Goal: Task Accomplishment & Management: Manage account settings

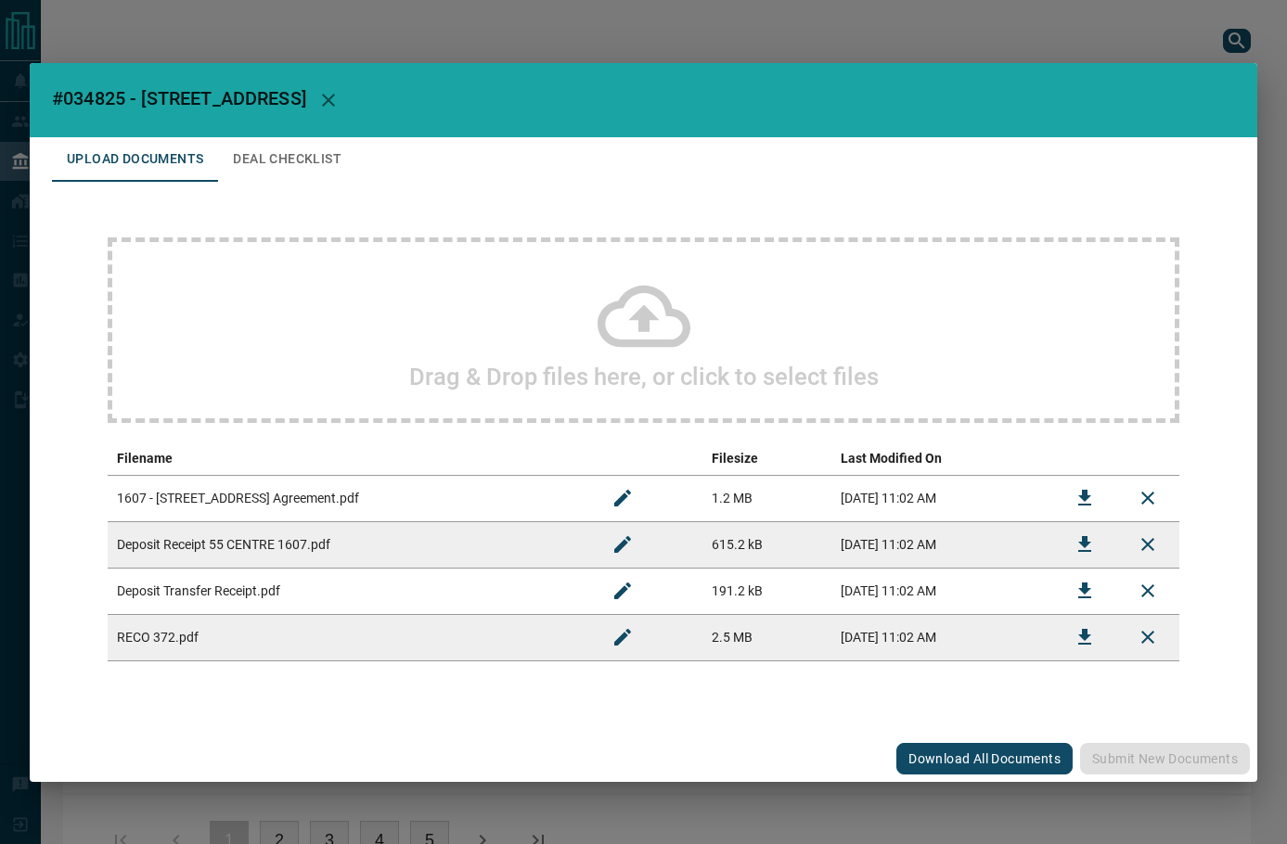
click at [101, 96] on span "#034825 - [STREET_ADDRESS]" at bounding box center [179, 98] width 254 height 22
copy span "034825"
drag, startPoint x: 469, startPoint y: 731, endPoint x: 760, endPoint y: 689, distance: 293.3
click at [469, 731] on div "Upload Documents Deal Checklist Drag & Drop files here, or click to select file…" at bounding box center [643, 436] width 1227 height 598
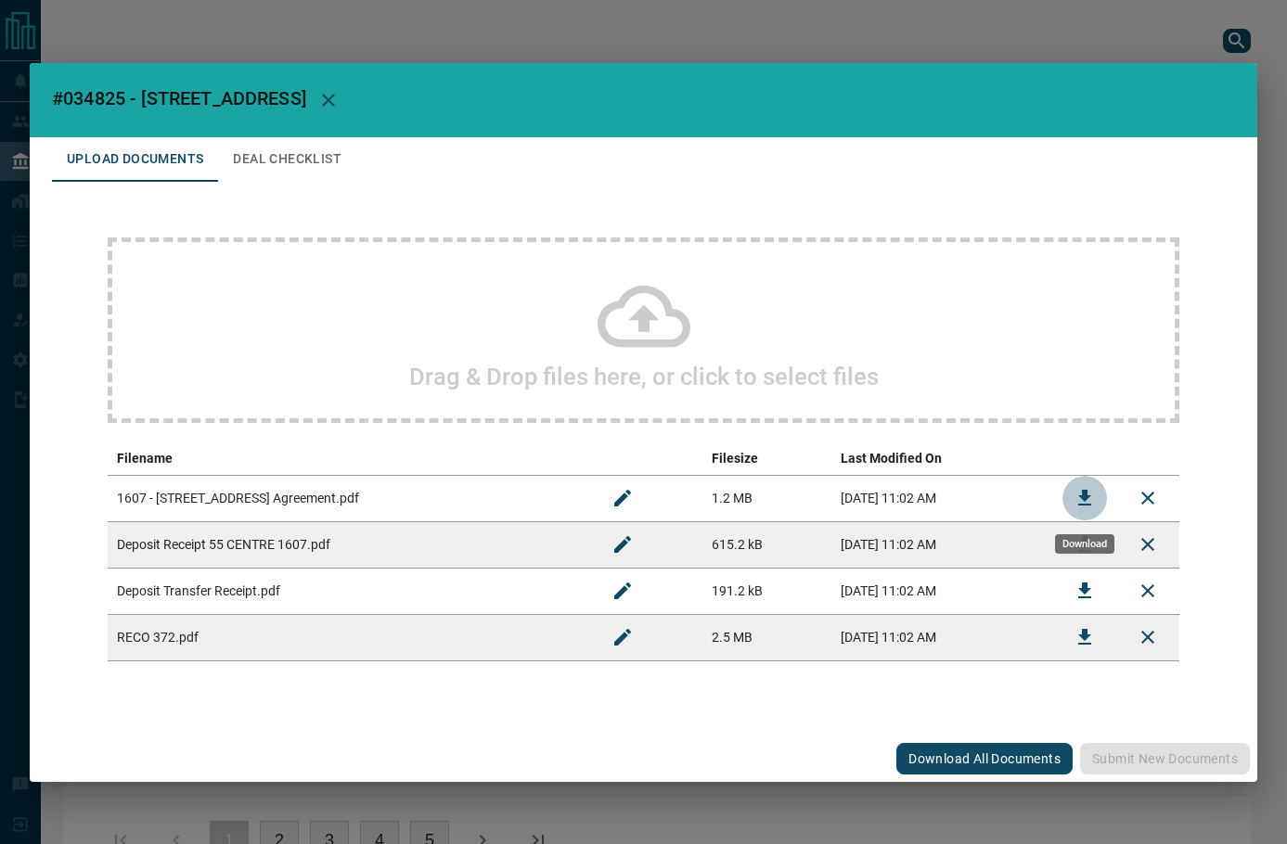
click at [1085, 494] on icon "Download" at bounding box center [1084, 498] width 13 height 16
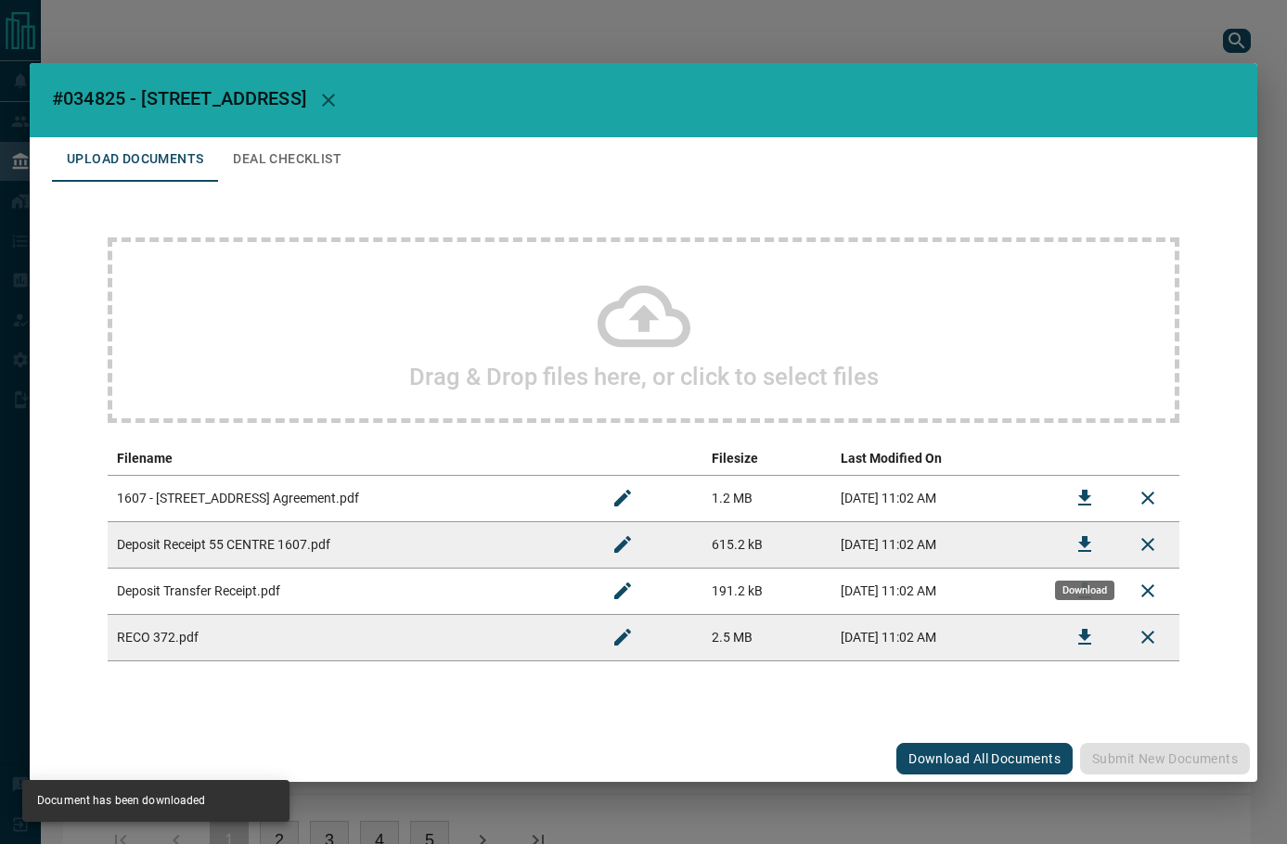
click at [1086, 542] on icon "Download" at bounding box center [1084, 544] width 13 height 16
click at [333, 133] on h2 "#034825 - [STREET_ADDRESS]" at bounding box center [643, 100] width 1227 height 74
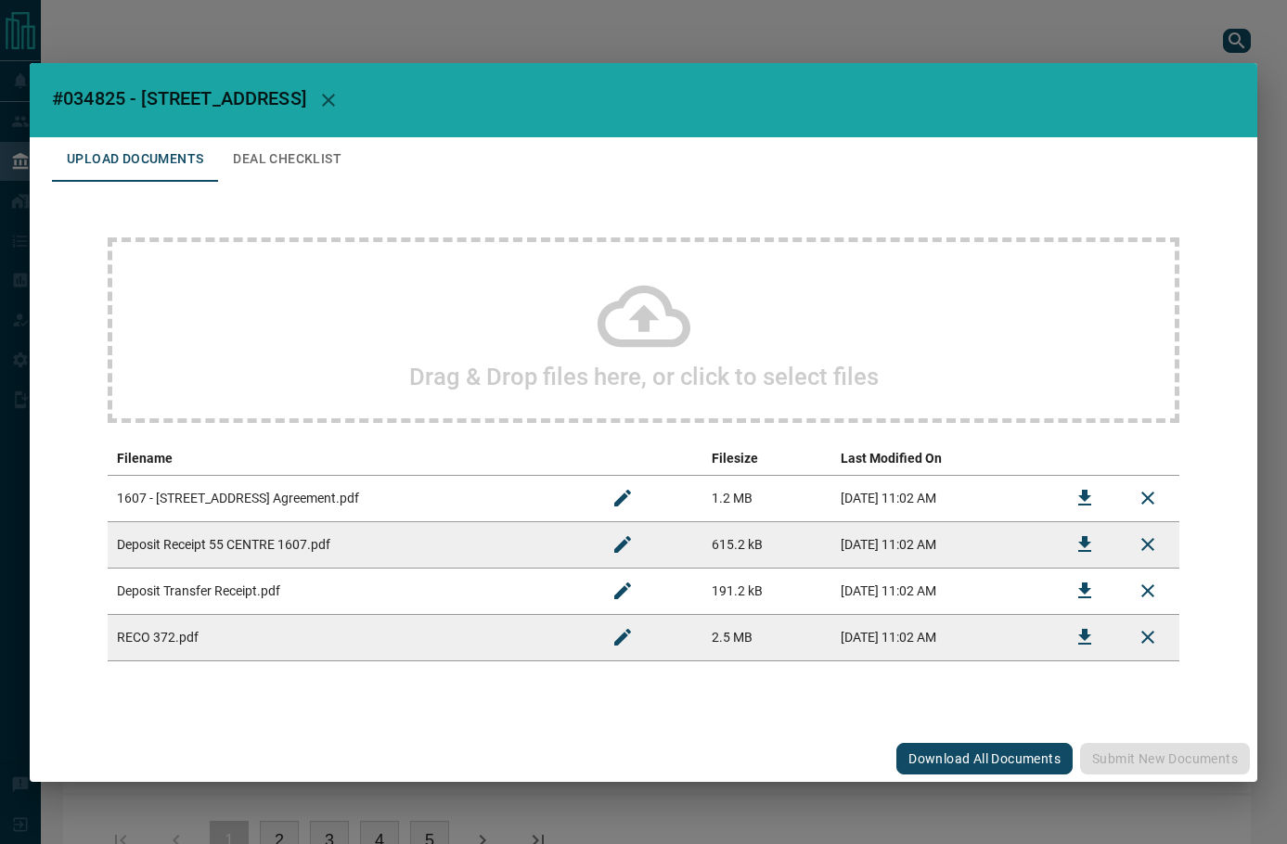
click at [338, 156] on button "Deal Checklist" at bounding box center [287, 159] width 138 height 45
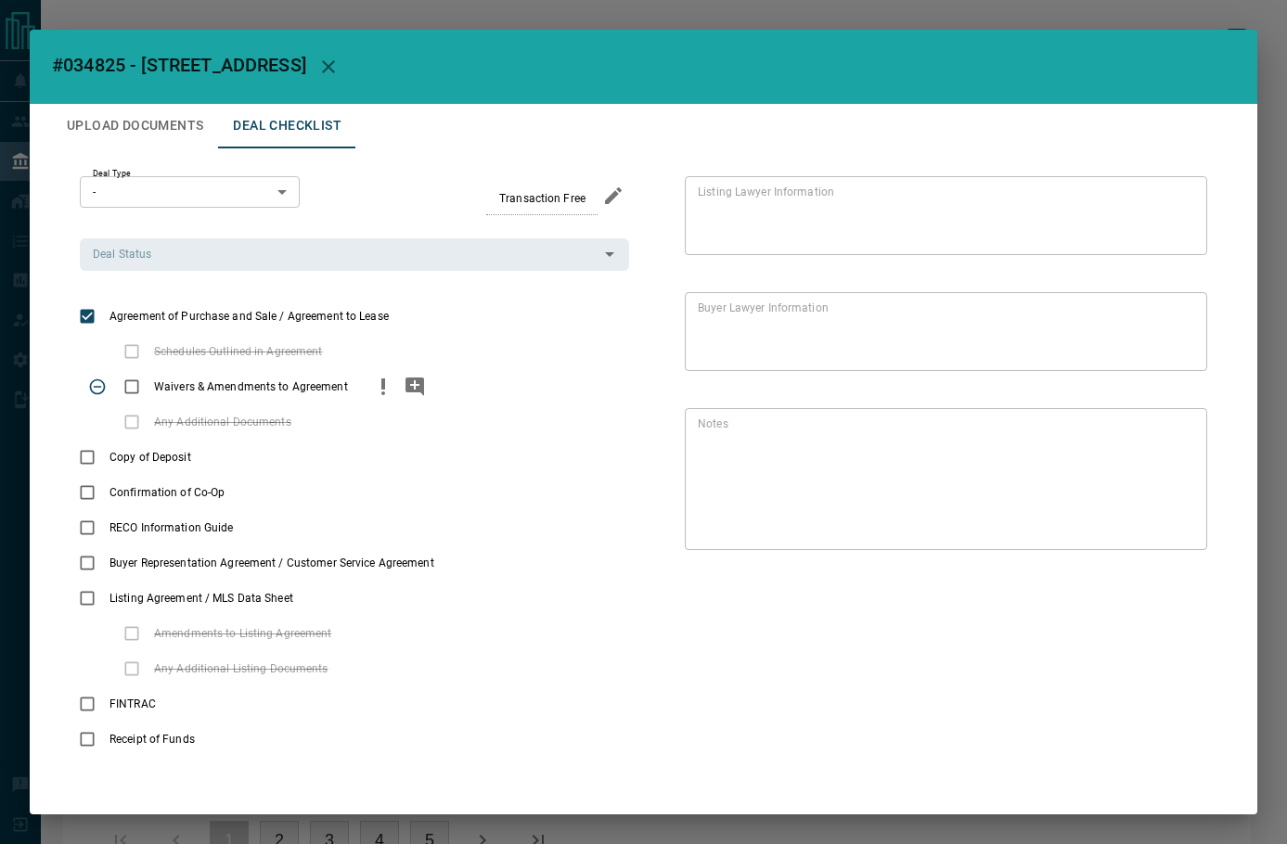
click at [385, 387] on icon "priority" at bounding box center [383, 387] width 22 height 22
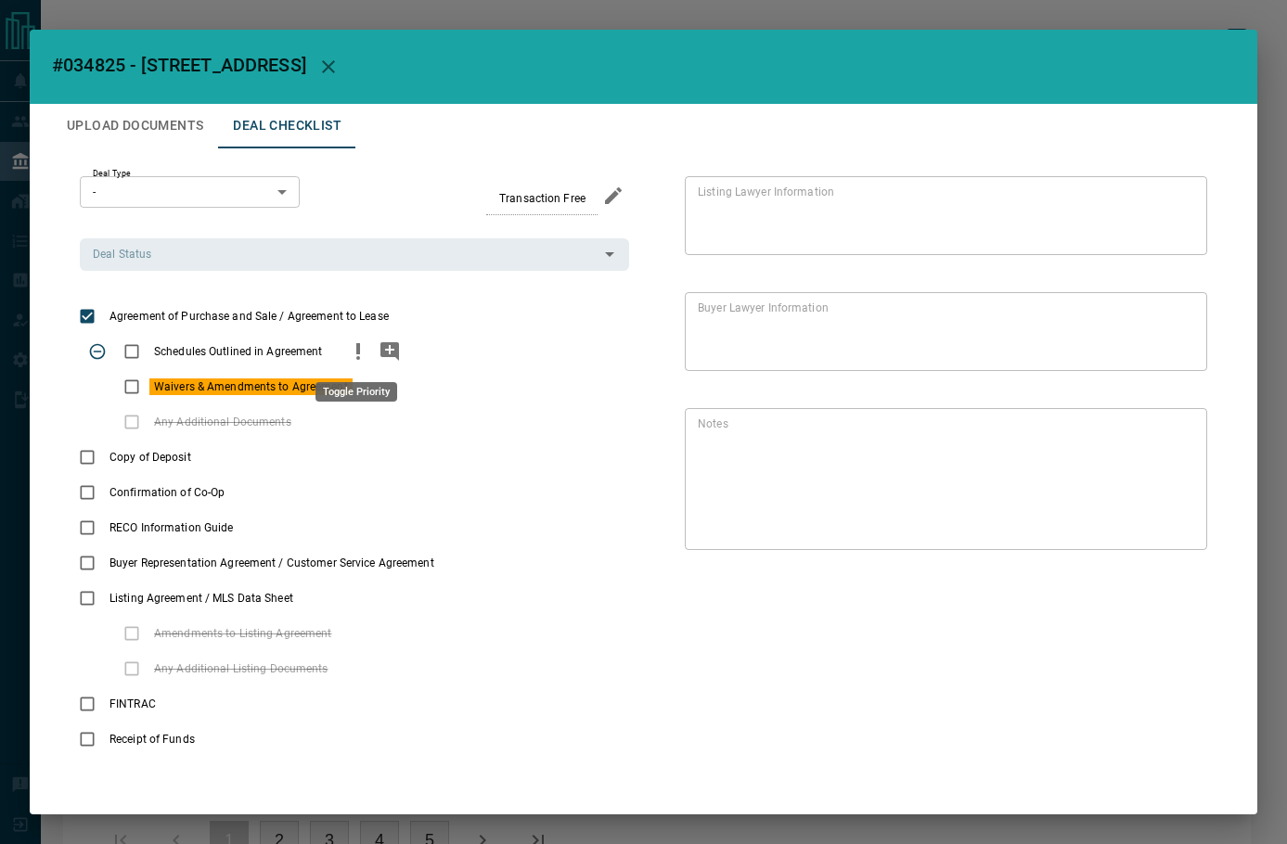
click at [352, 351] on icon "priority" at bounding box center [358, 351] width 22 height 22
click at [389, 349] on icon "add note" at bounding box center [389, 351] width 22 height 22
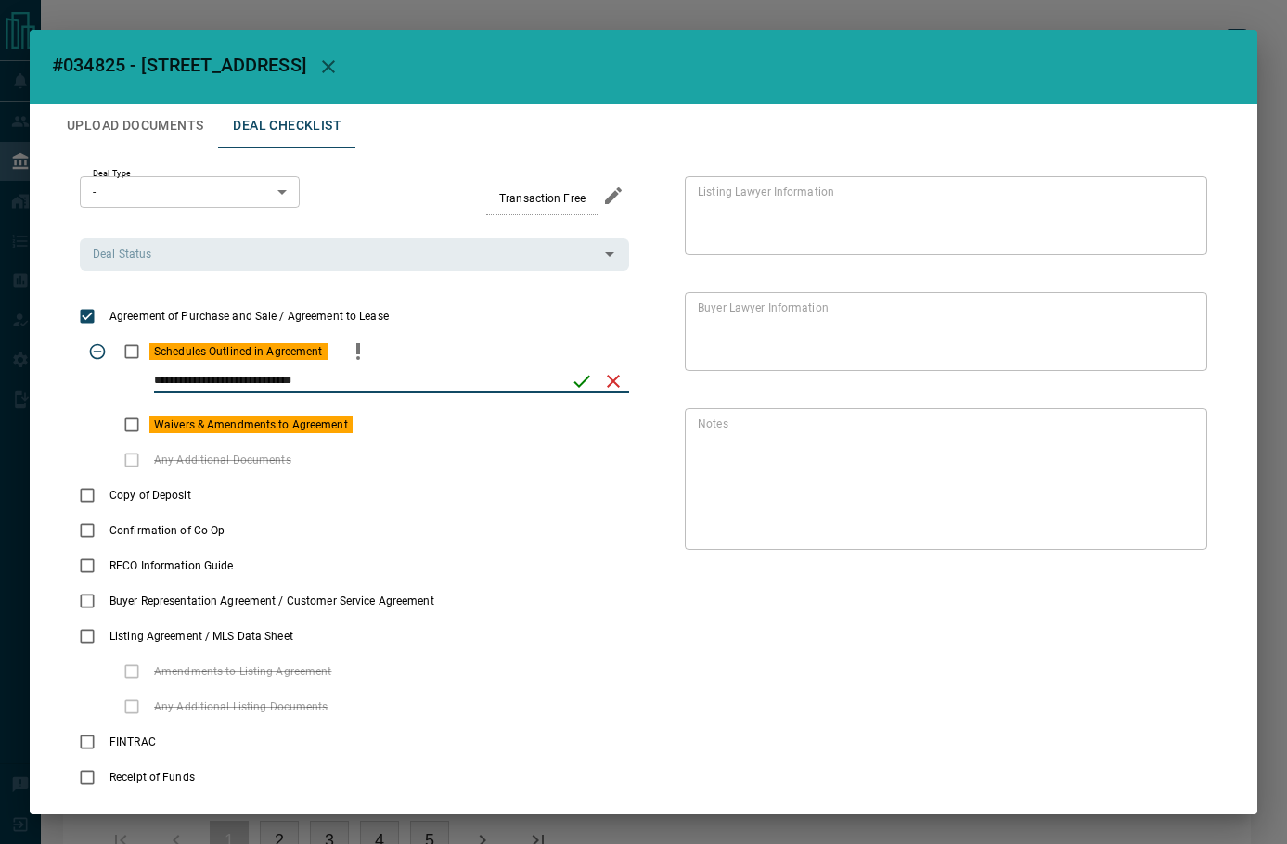
type input "**********"
click at [582, 387] on icon "save" at bounding box center [581, 381] width 22 height 22
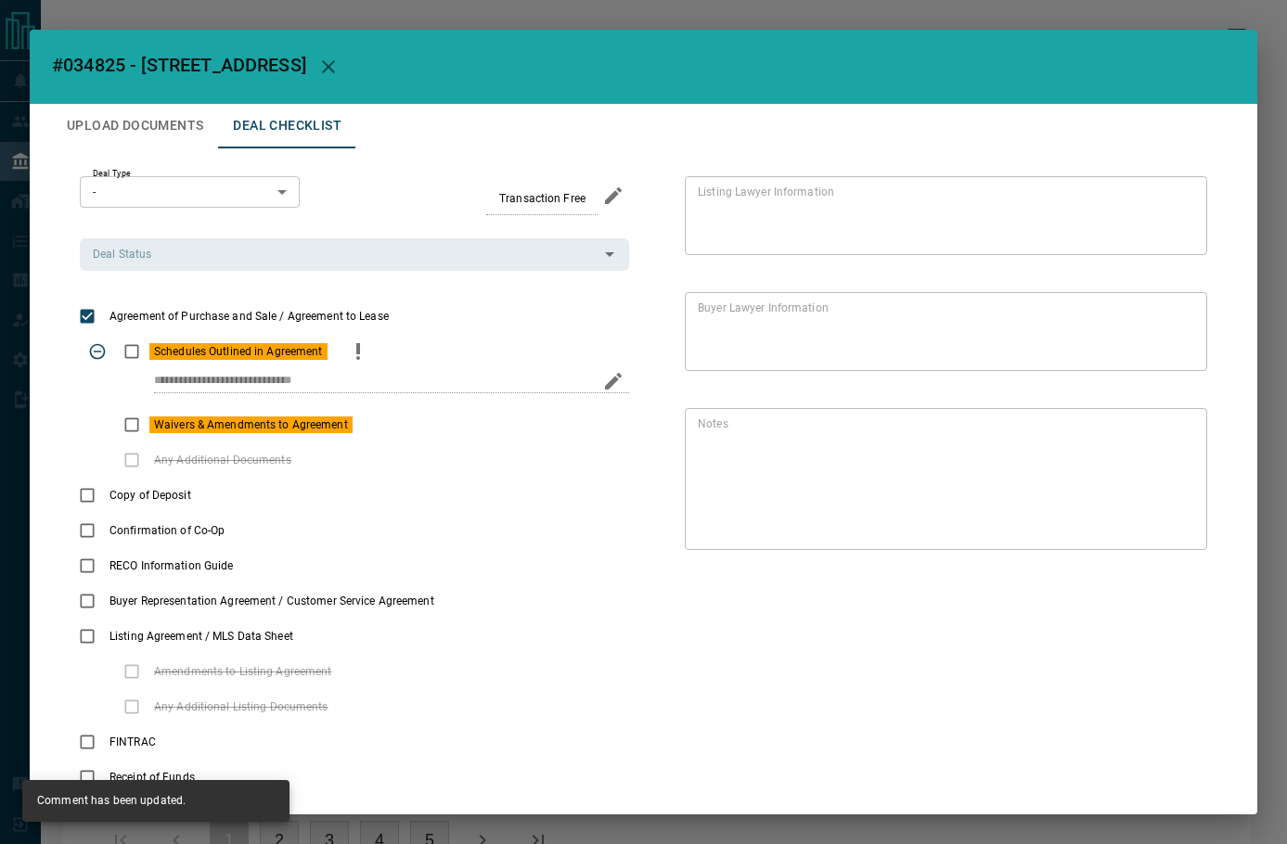
click at [473, 273] on div "**********" at bounding box center [354, 485] width 549 height 619
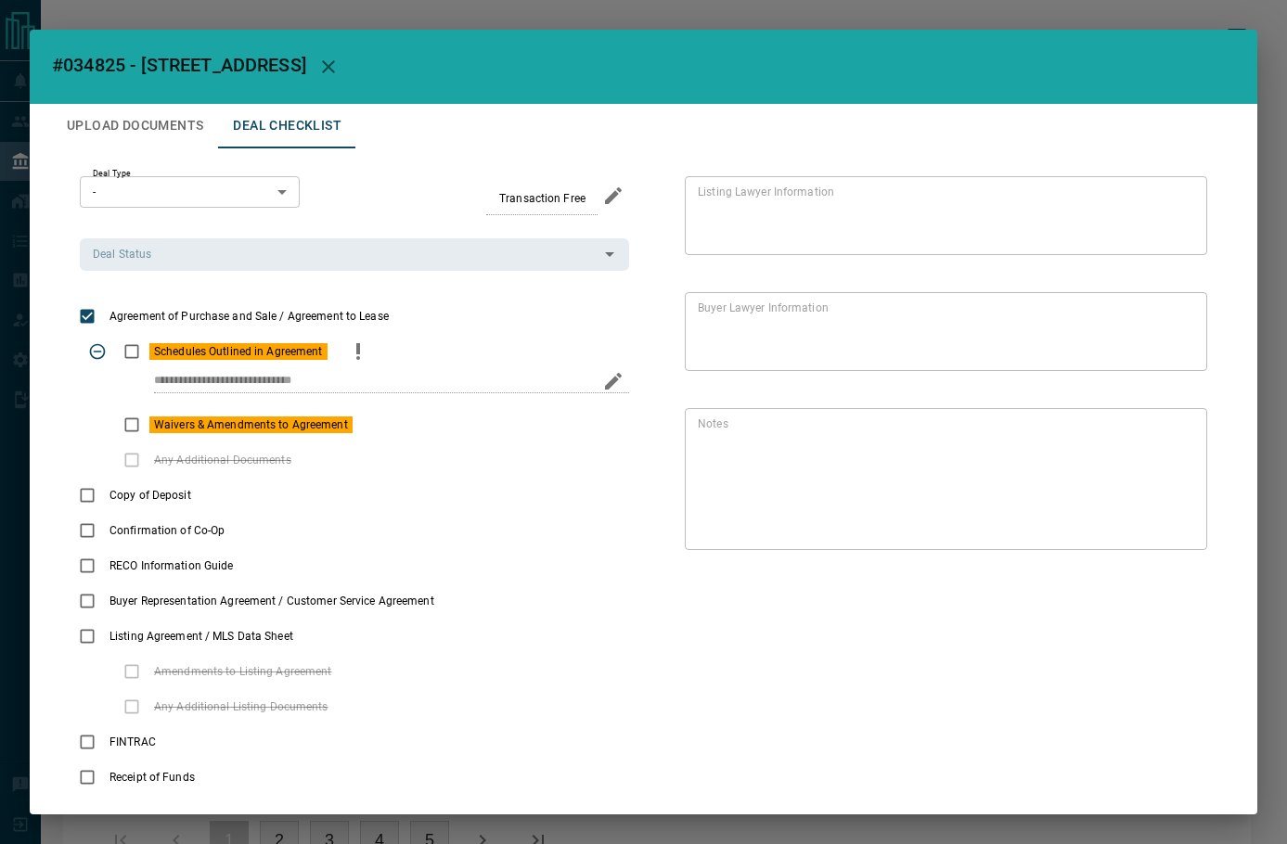
drag, startPoint x: 360, startPoint y: 249, endPoint x: 331, endPoint y: 295, distance: 54.6
click at [345, 267] on div "Deal Status" at bounding box center [354, 254] width 549 height 32
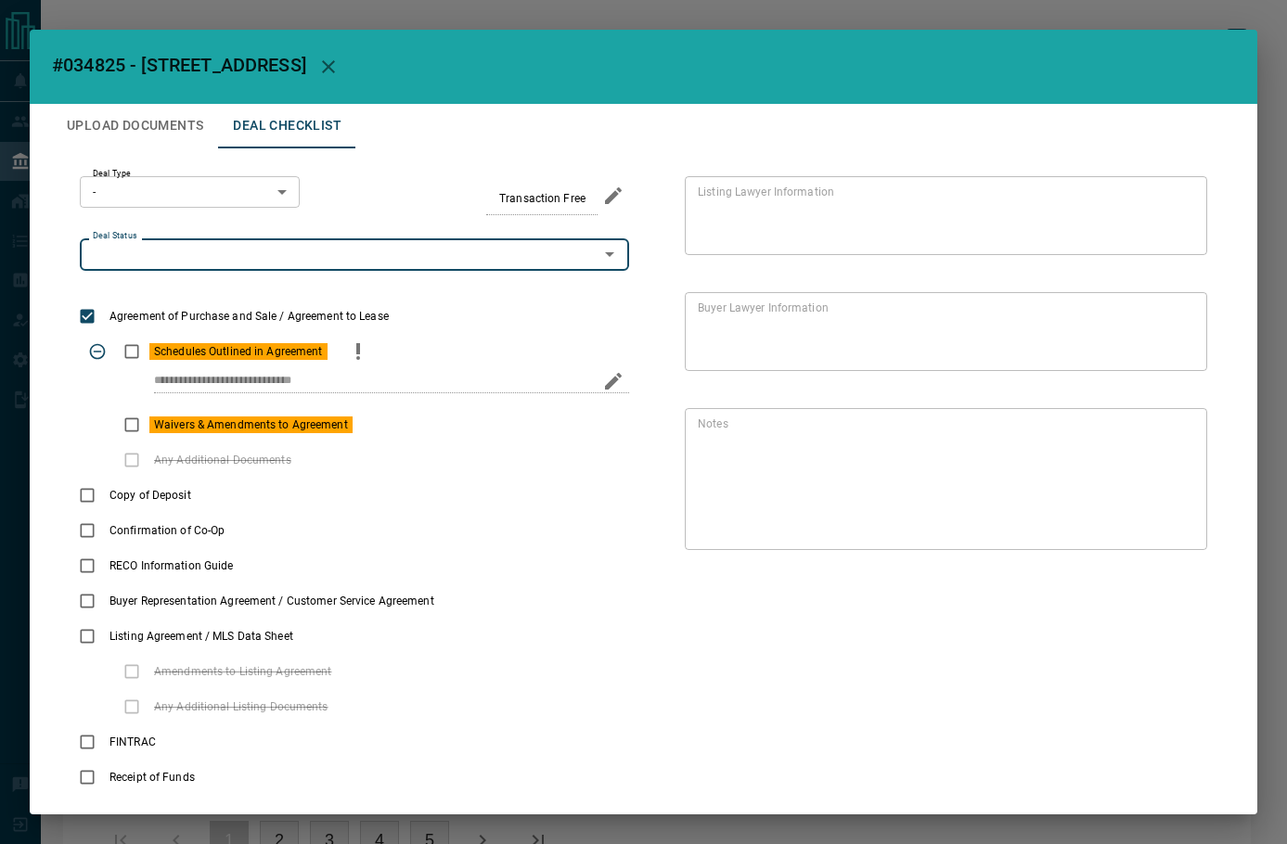
drag, startPoint x: 260, startPoint y: 242, endPoint x: 255, endPoint y: 269, distance: 27.3
click at [257, 256] on div "Deal Status" at bounding box center [354, 254] width 549 height 32
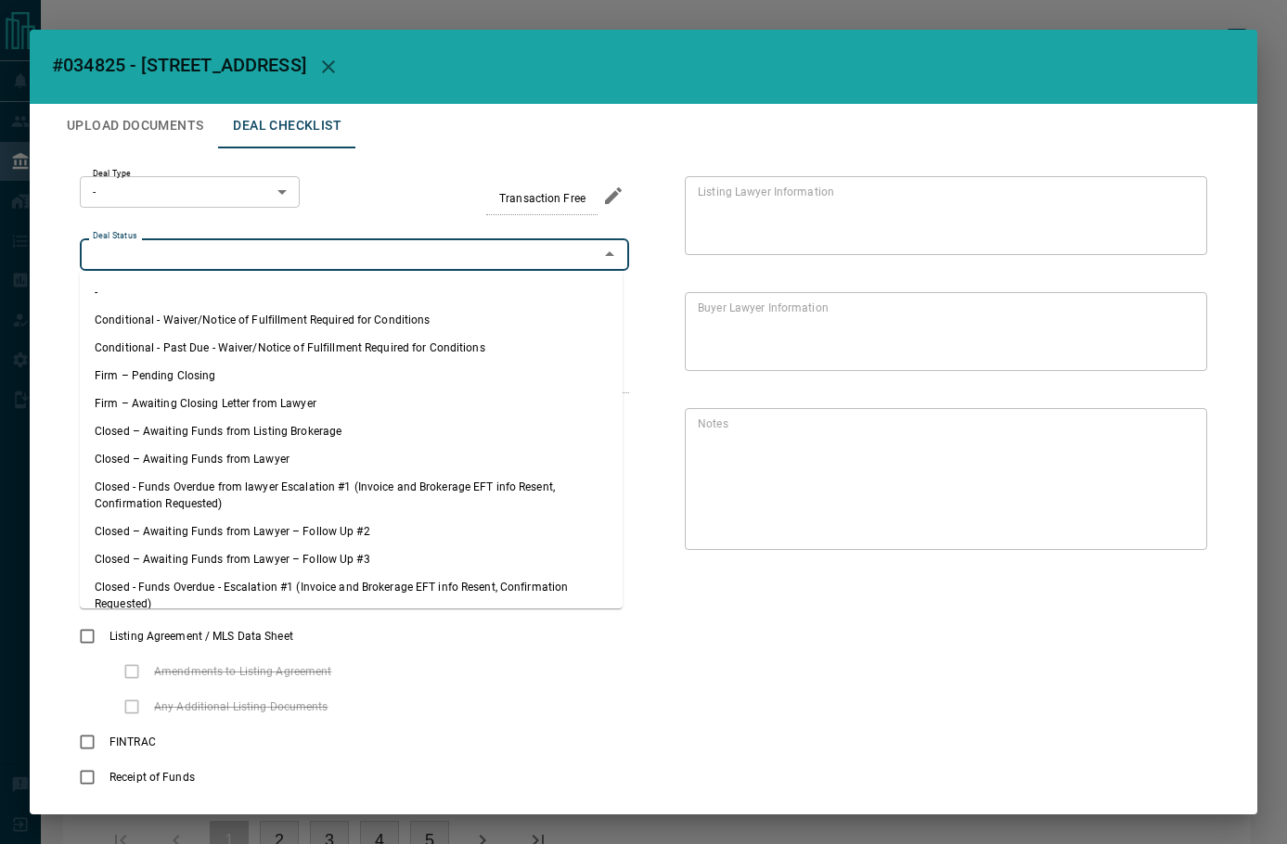
drag, startPoint x: 218, startPoint y: 366, endPoint x: 160, endPoint y: 187, distance: 188.3
click at [219, 366] on li "Firm – Pending Closing" at bounding box center [351, 376] width 543 height 28
type input "**********"
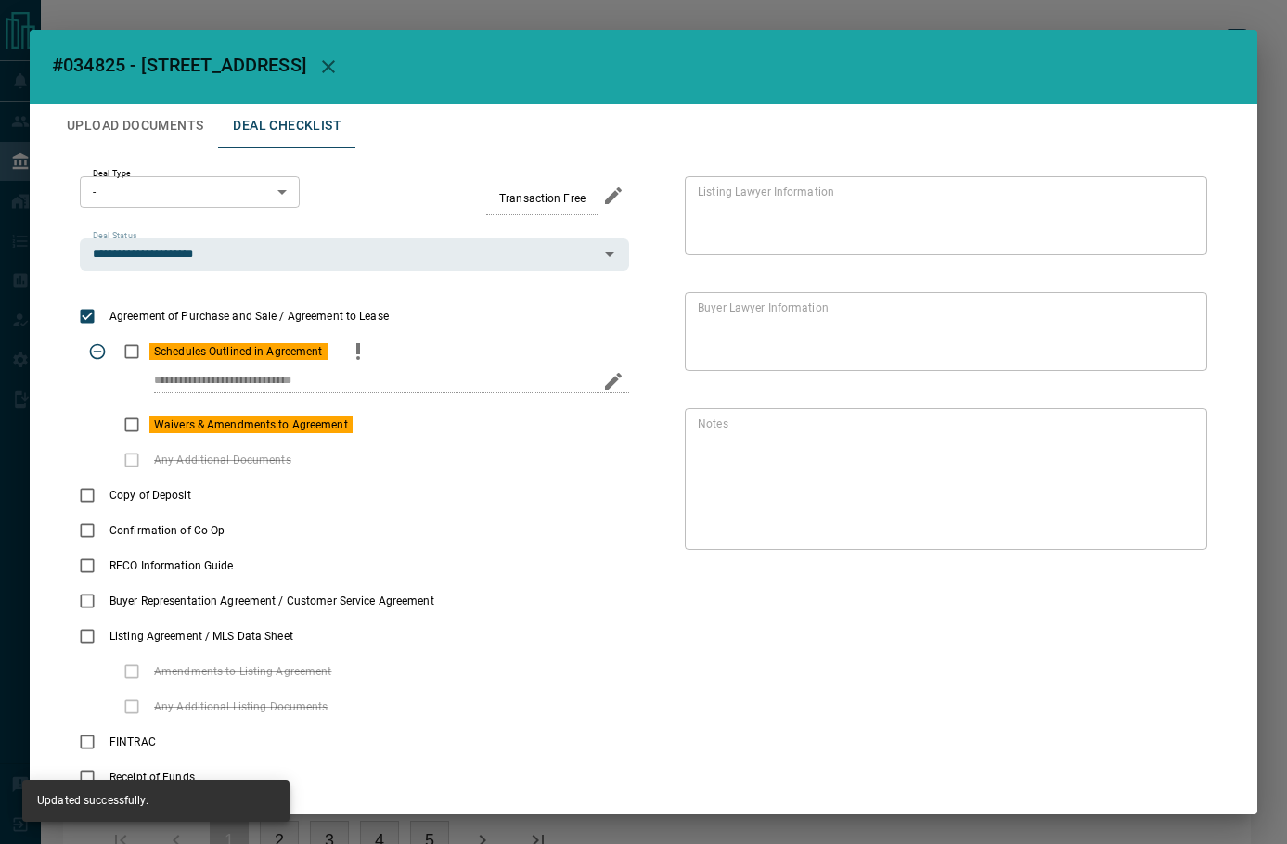
click at [147, 186] on body "Lead Transfers Leads Deals Listings Campaigns Quota Rules Agent Quotas Admin Mo…" at bounding box center [643, 452] width 1287 height 904
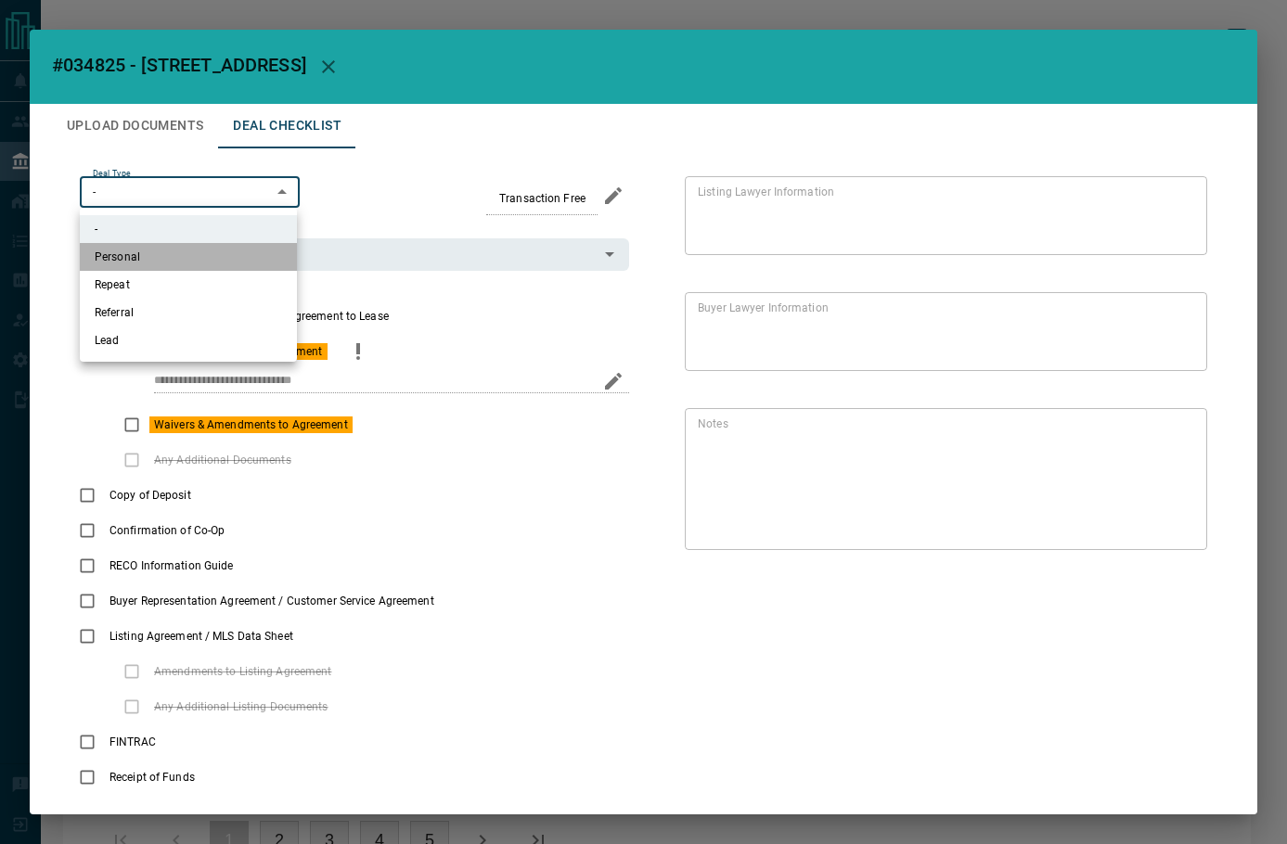
click at [194, 258] on li "Personal" at bounding box center [188, 257] width 217 height 28
type input "*"
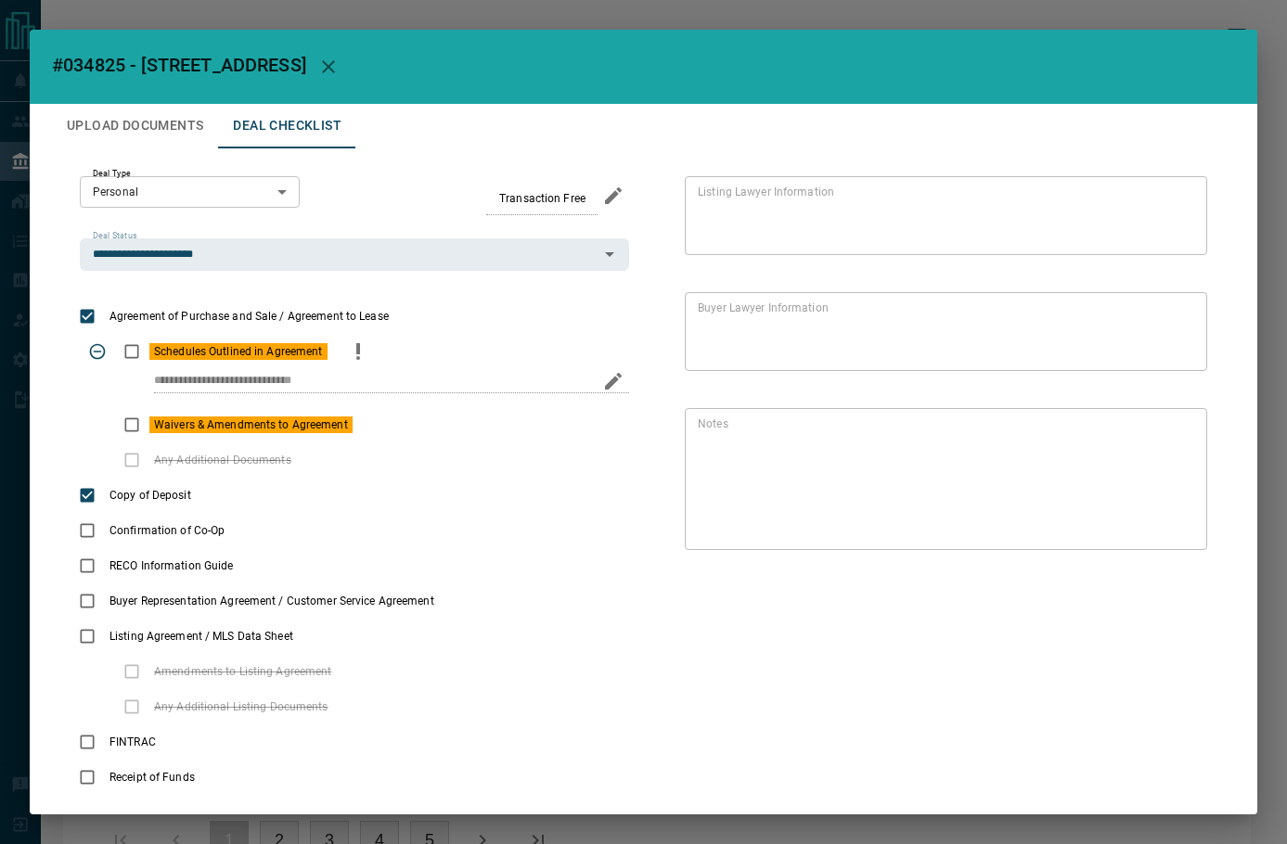
click at [139, 126] on button "Upload Documents" at bounding box center [135, 126] width 166 height 45
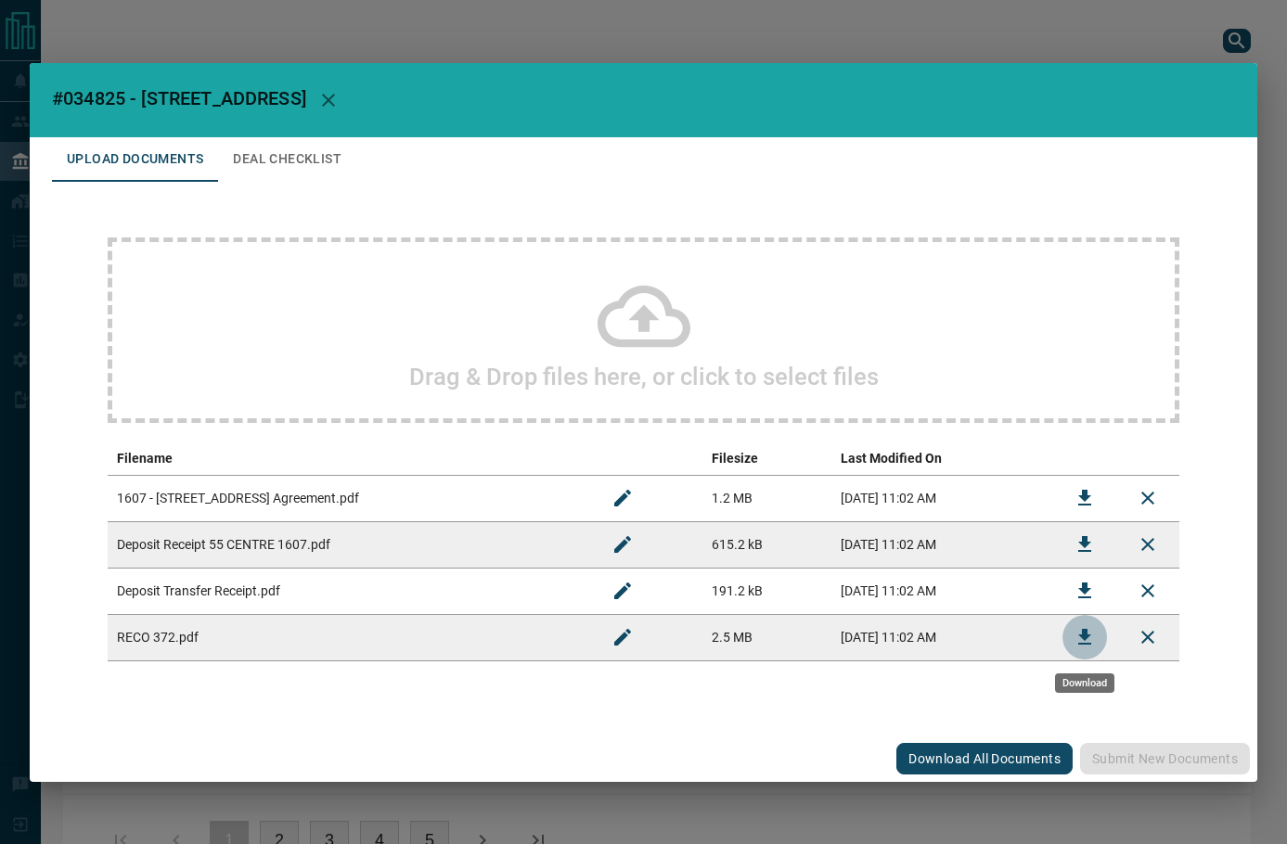
click at [1073, 640] on icon "Download" at bounding box center [1084, 637] width 22 height 22
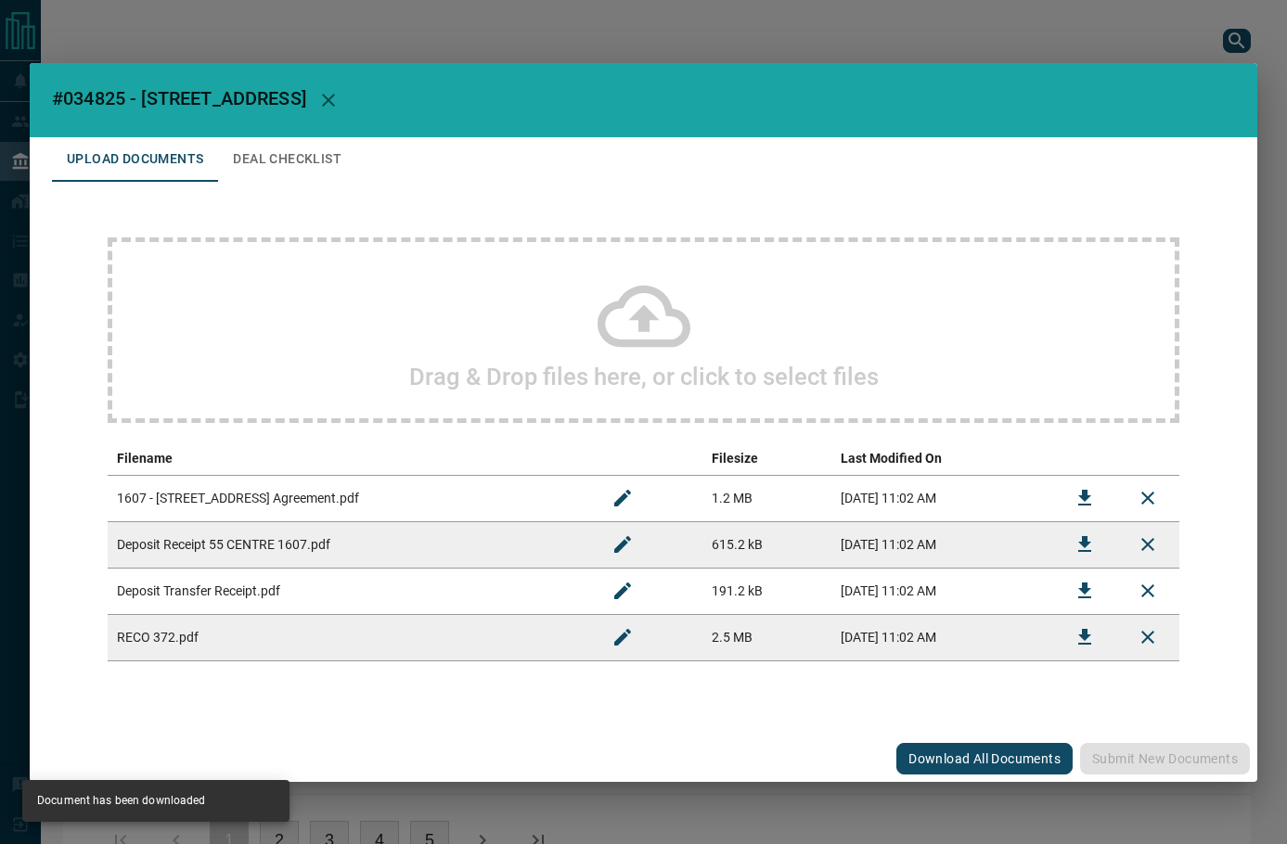
click at [281, 141] on button "Deal Checklist" at bounding box center [287, 159] width 138 height 45
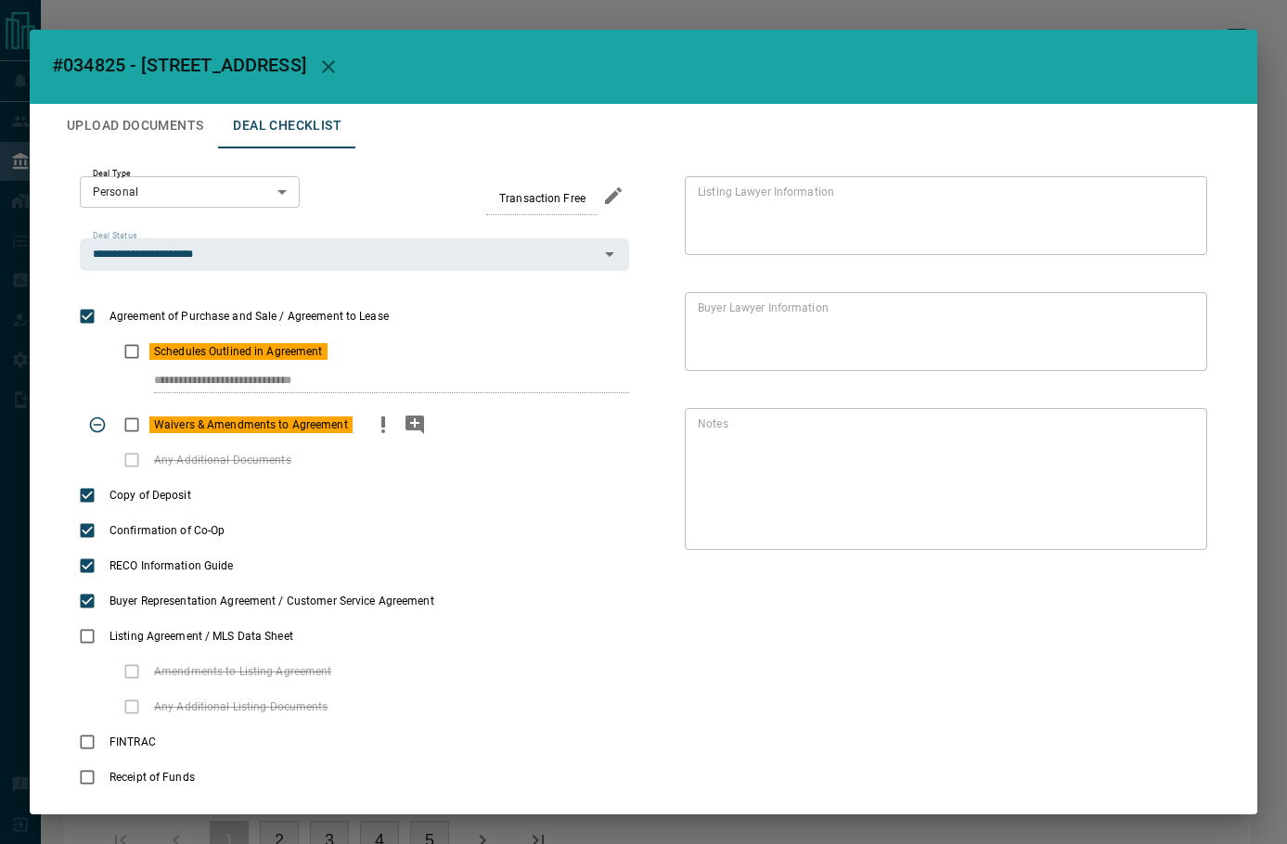
click at [429, 439] on div "Waivers & Amendments to Agreement" at bounding box center [354, 424] width 549 height 35
click at [421, 435] on icon "add note" at bounding box center [415, 425] width 22 height 22
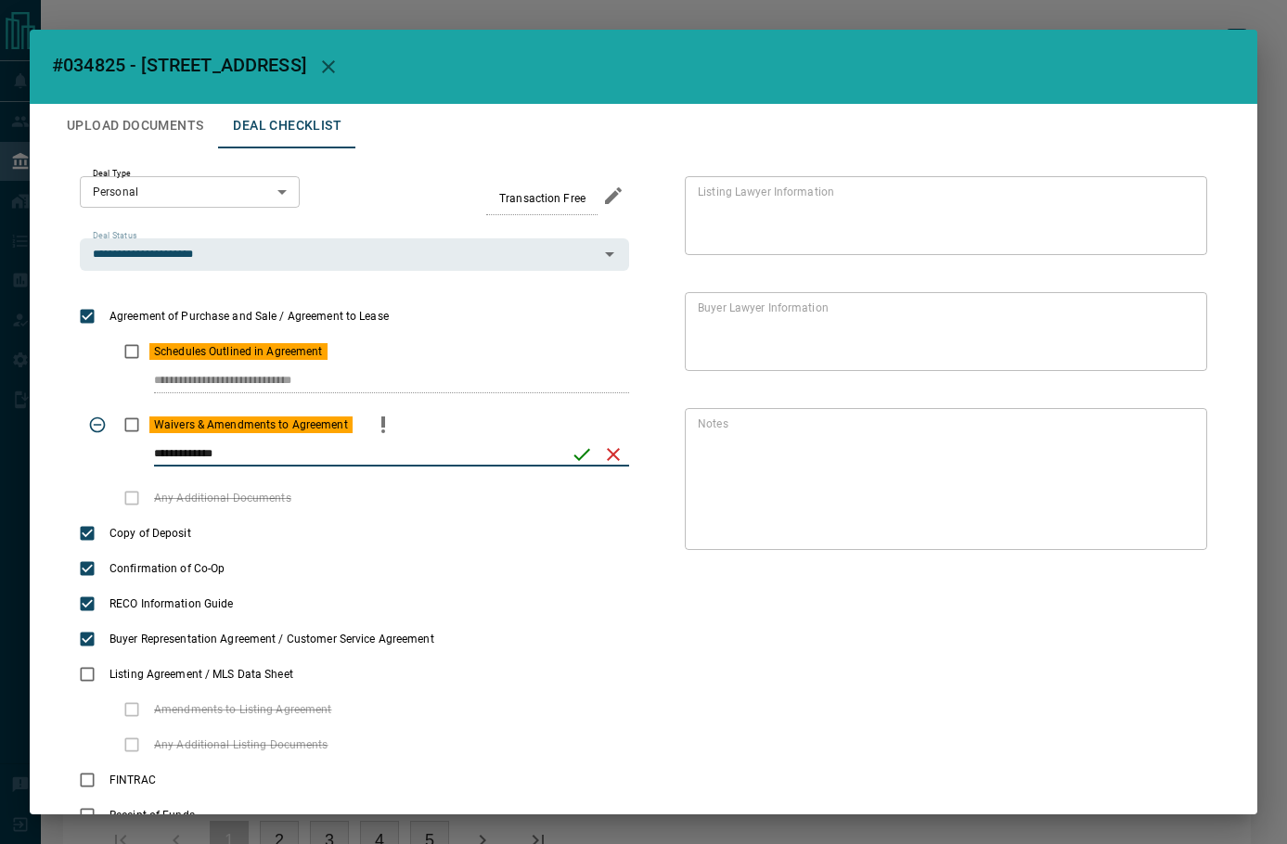
type input "**********"
drag, startPoint x: 558, startPoint y: 460, endPoint x: 558, endPoint y: 416, distance: 44.5
click at [559, 460] on div "**********" at bounding box center [391, 454] width 475 height 24
click at [574, 446] on icon "save" at bounding box center [581, 454] width 22 height 22
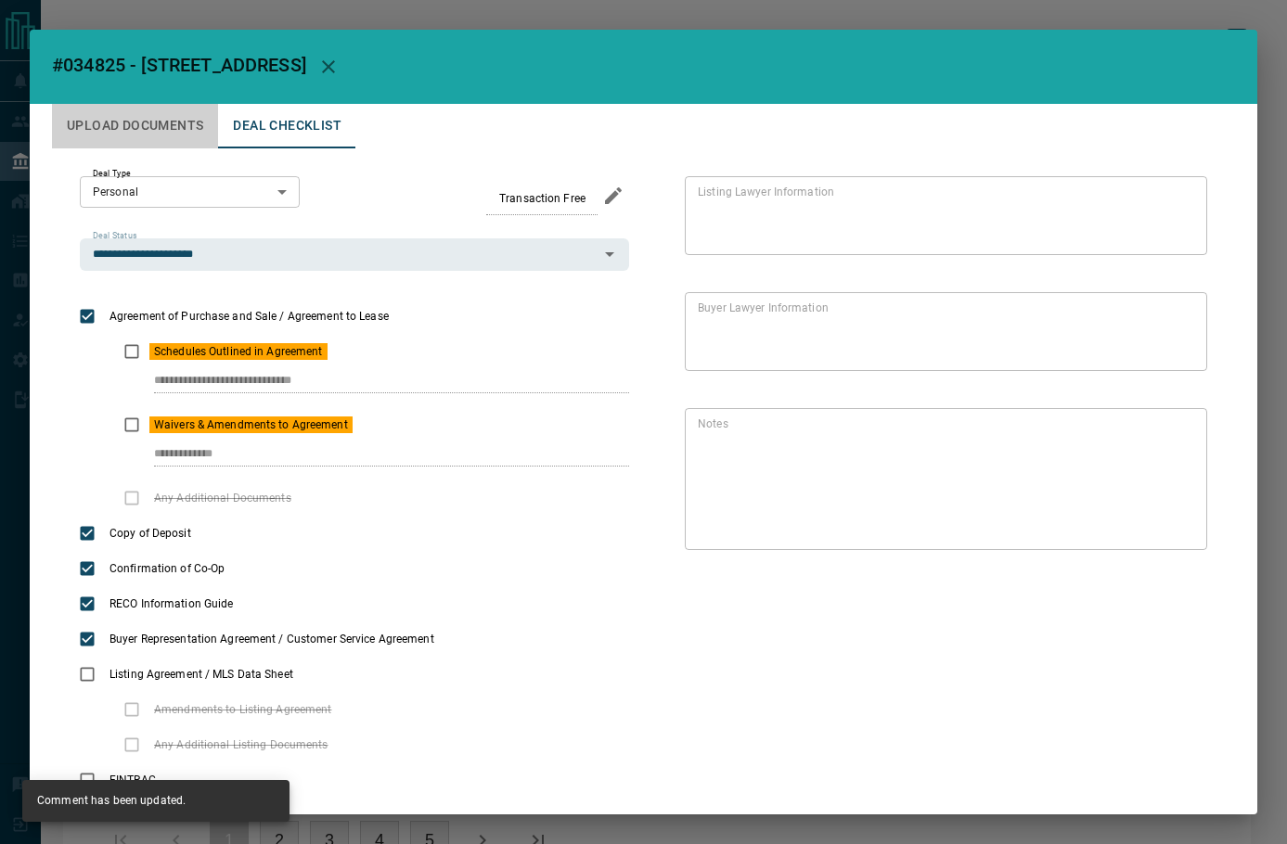
click at [196, 126] on button "Upload Documents" at bounding box center [135, 126] width 166 height 45
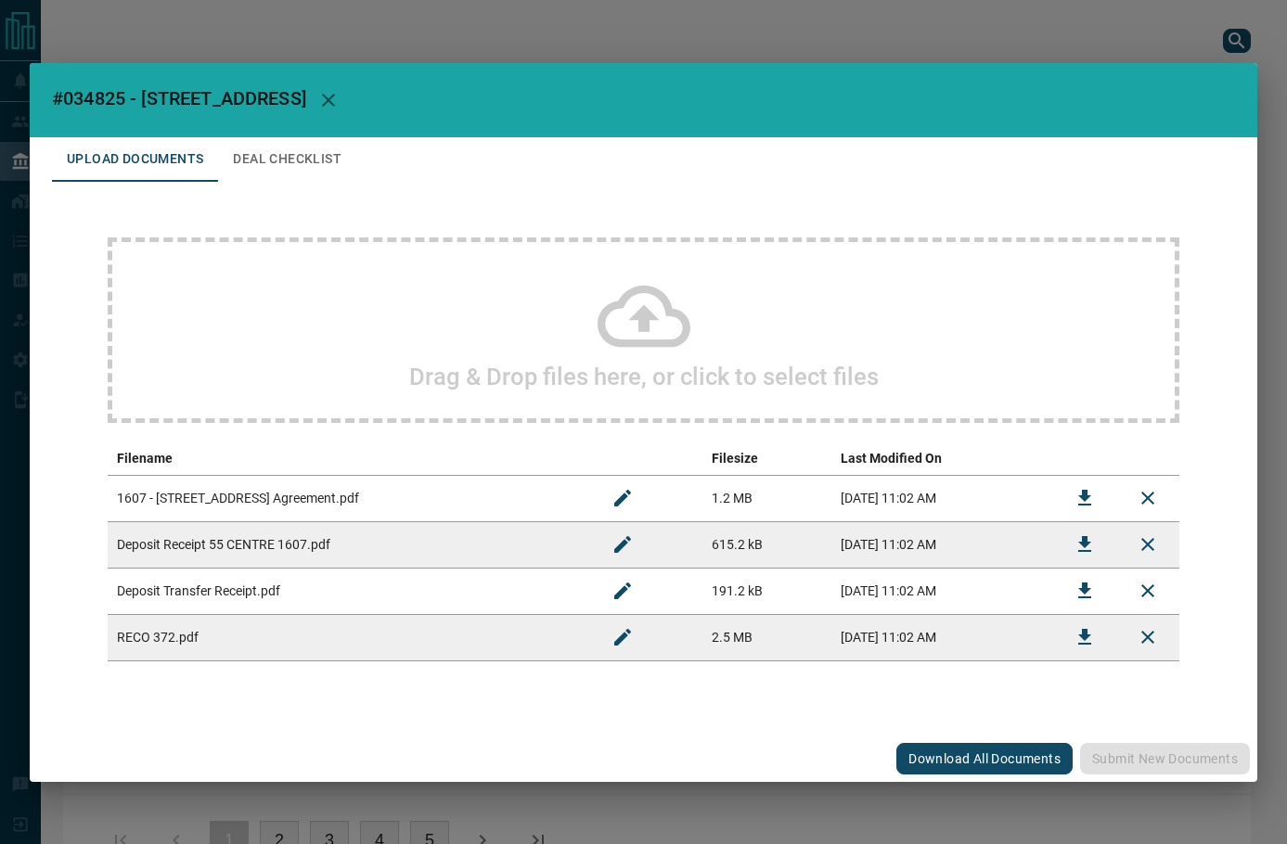
click at [464, 365] on h2 "Drag & Drop files here, or click to select files" at bounding box center [643, 377] width 469 height 28
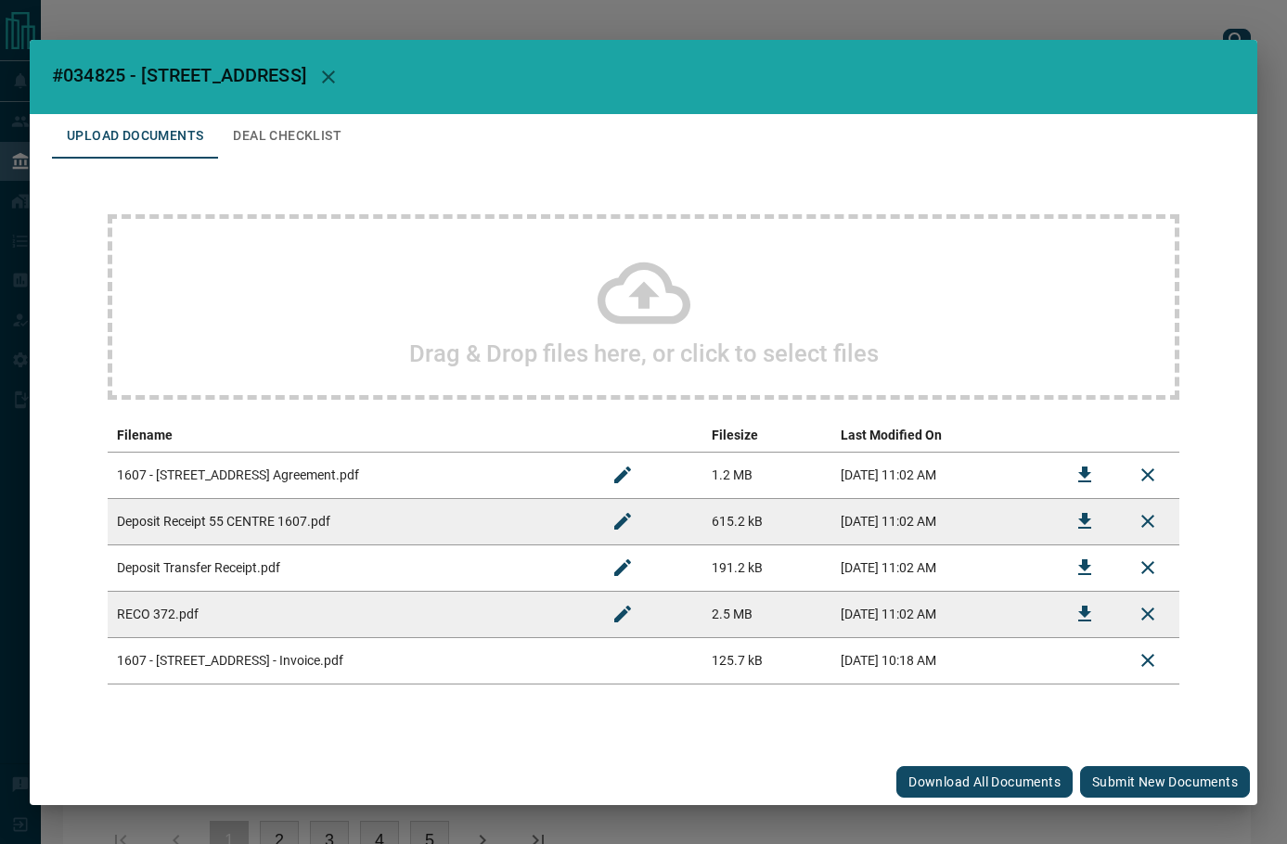
click at [1132, 774] on button "Submit new documents" at bounding box center [1165, 782] width 170 height 32
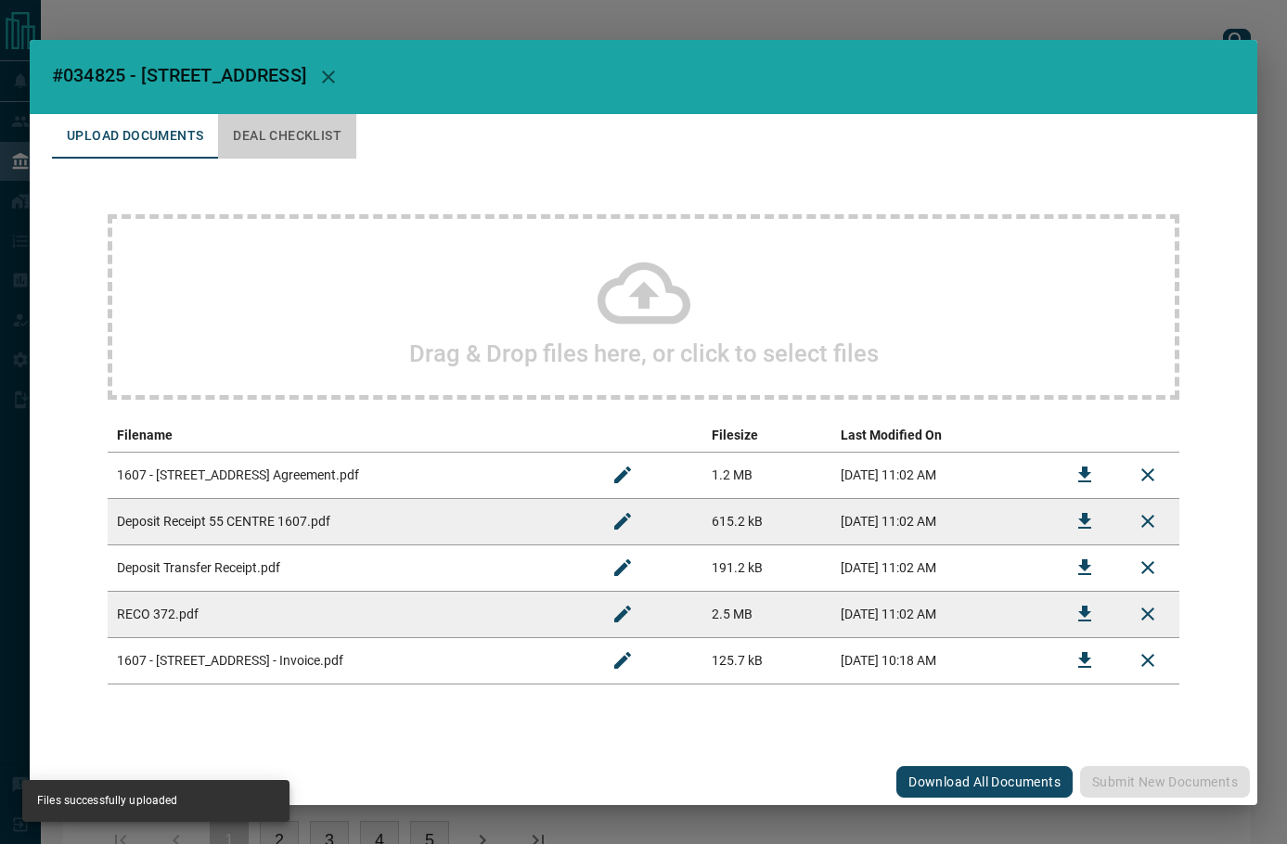
click at [263, 150] on button "Deal Checklist" at bounding box center [287, 136] width 138 height 45
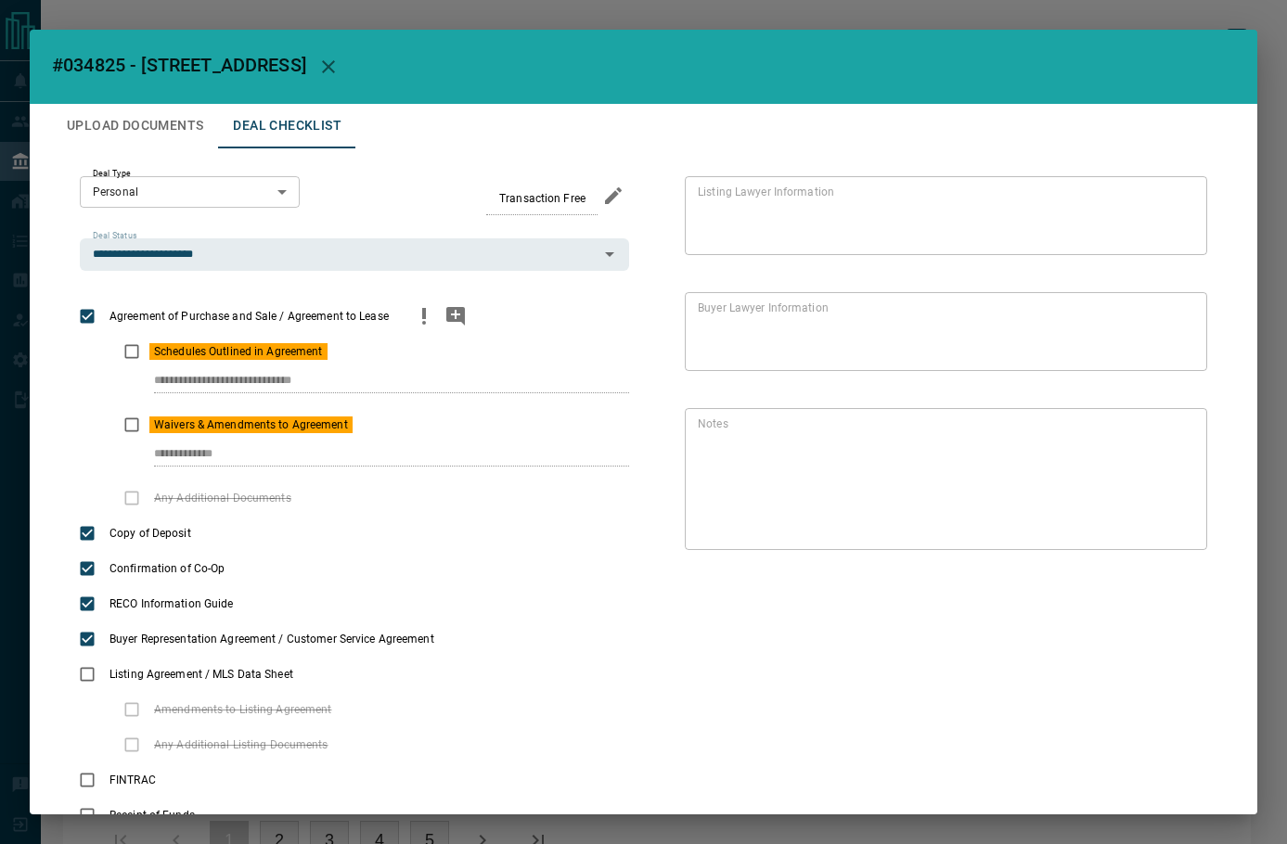
click at [395, 378] on div "**********" at bounding box center [354, 388] width 549 height 38
